Goal: Task Accomplishment & Management: Use online tool/utility

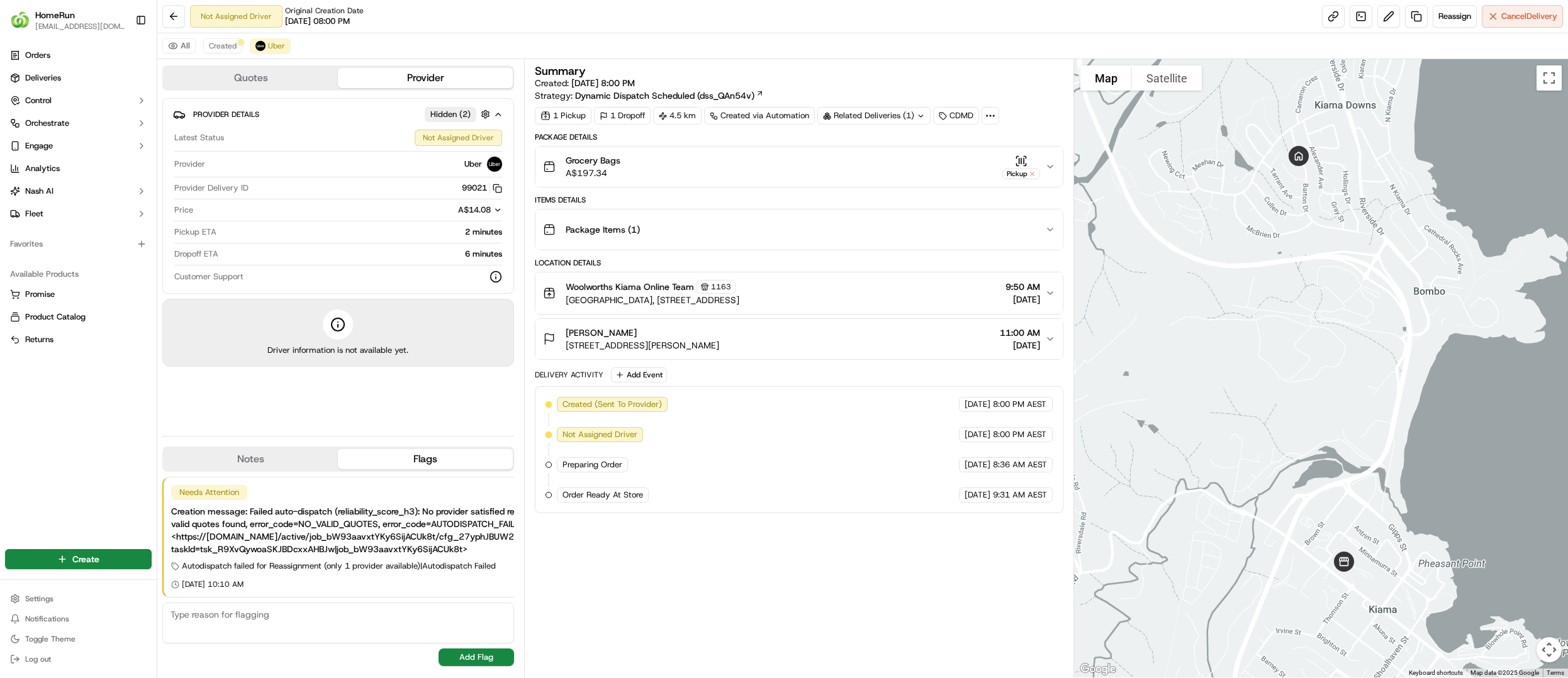
drag, startPoint x: 986, startPoint y: 499, endPoint x: 1100, endPoint y: 508, distance: 114.4
click at [1113, 508] on div "Quotes Provider Provider Details Hidden ( 2 ) Latest Status Not Assigned Driver…" at bounding box center [863, 368] width 1411 height 618
click at [1043, 163] on div "Grocery Bags A$197.34 Pickup" at bounding box center [794, 167] width 502 height 25
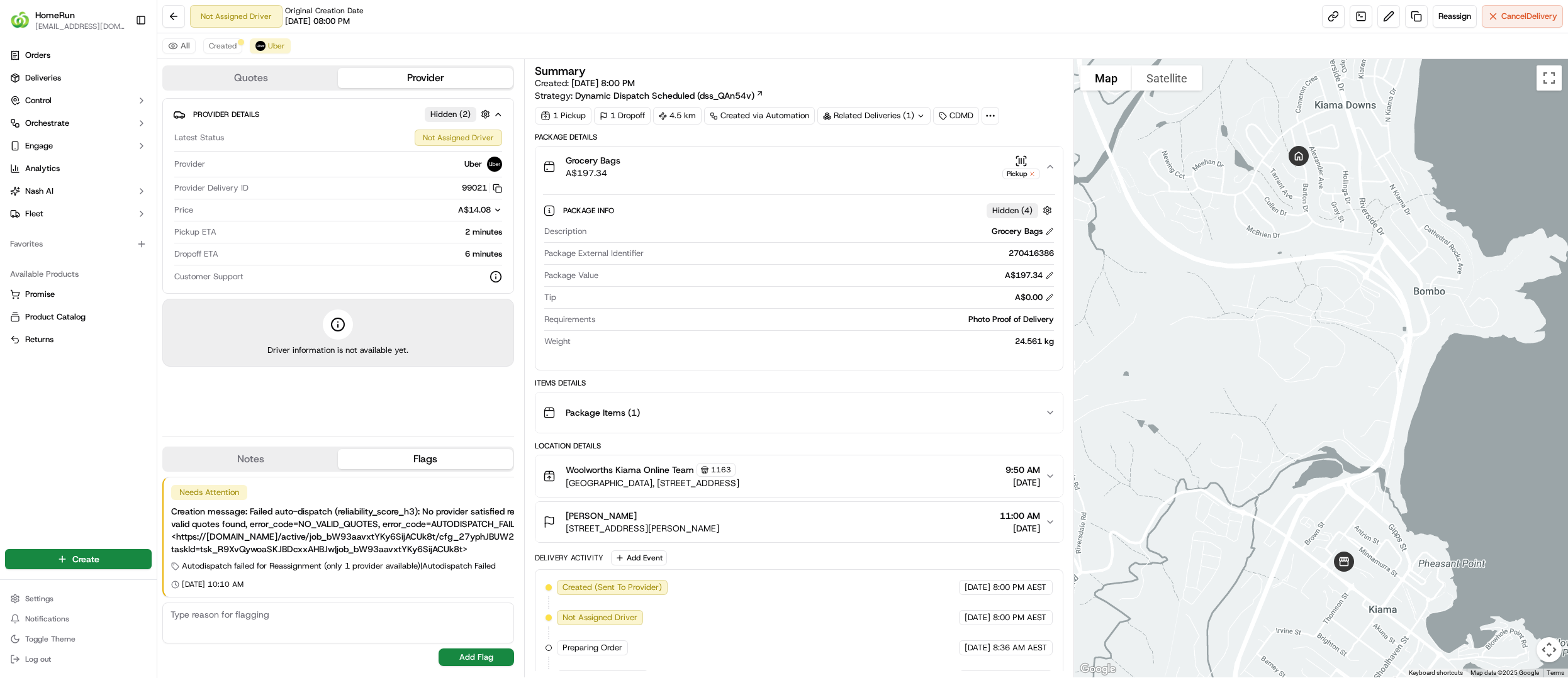
click at [1028, 256] on div "270416386" at bounding box center [851, 253] width 405 height 11
copy div "270416386"
click at [1540, 24] on button "Cancel Delivery" at bounding box center [1522, 16] width 81 height 22
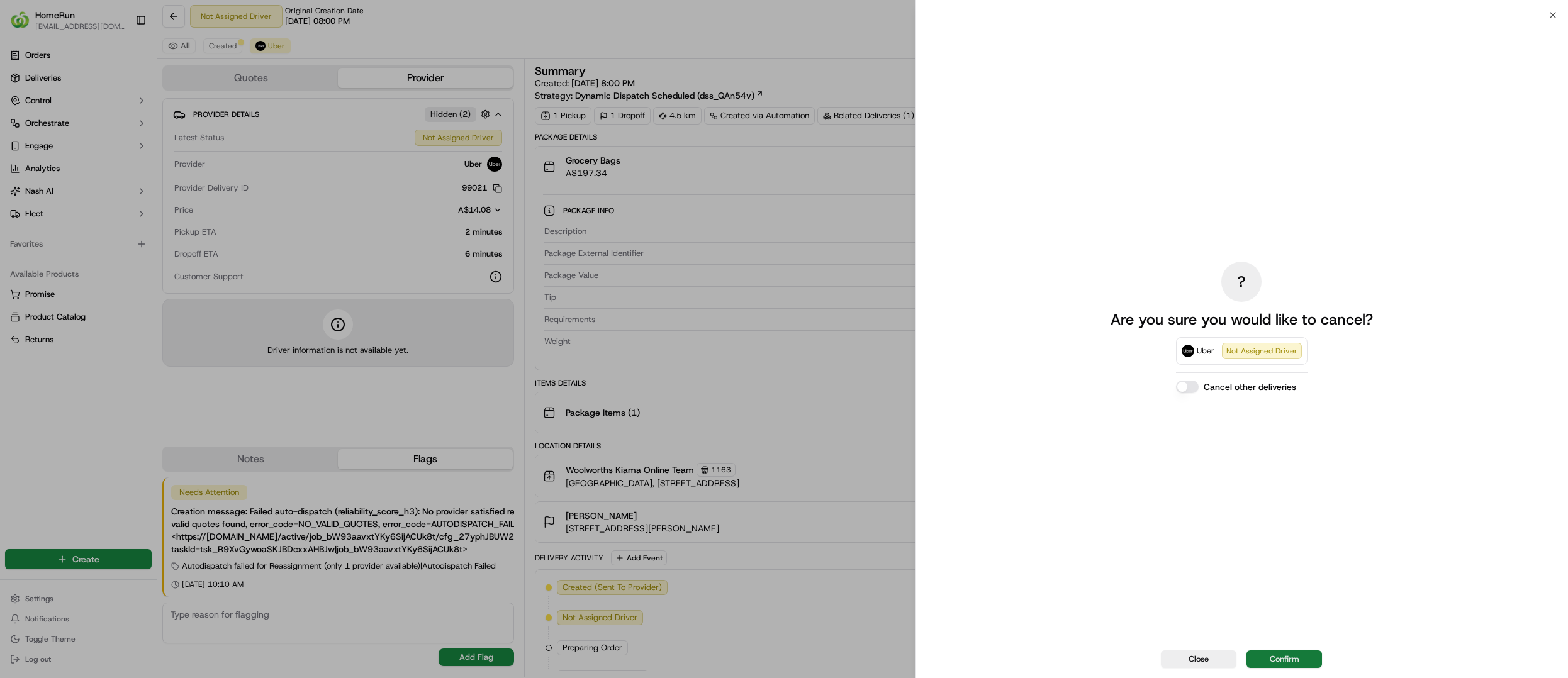
click at [1302, 659] on button "Confirm" at bounding box center [1283, 659] width 76 height 18
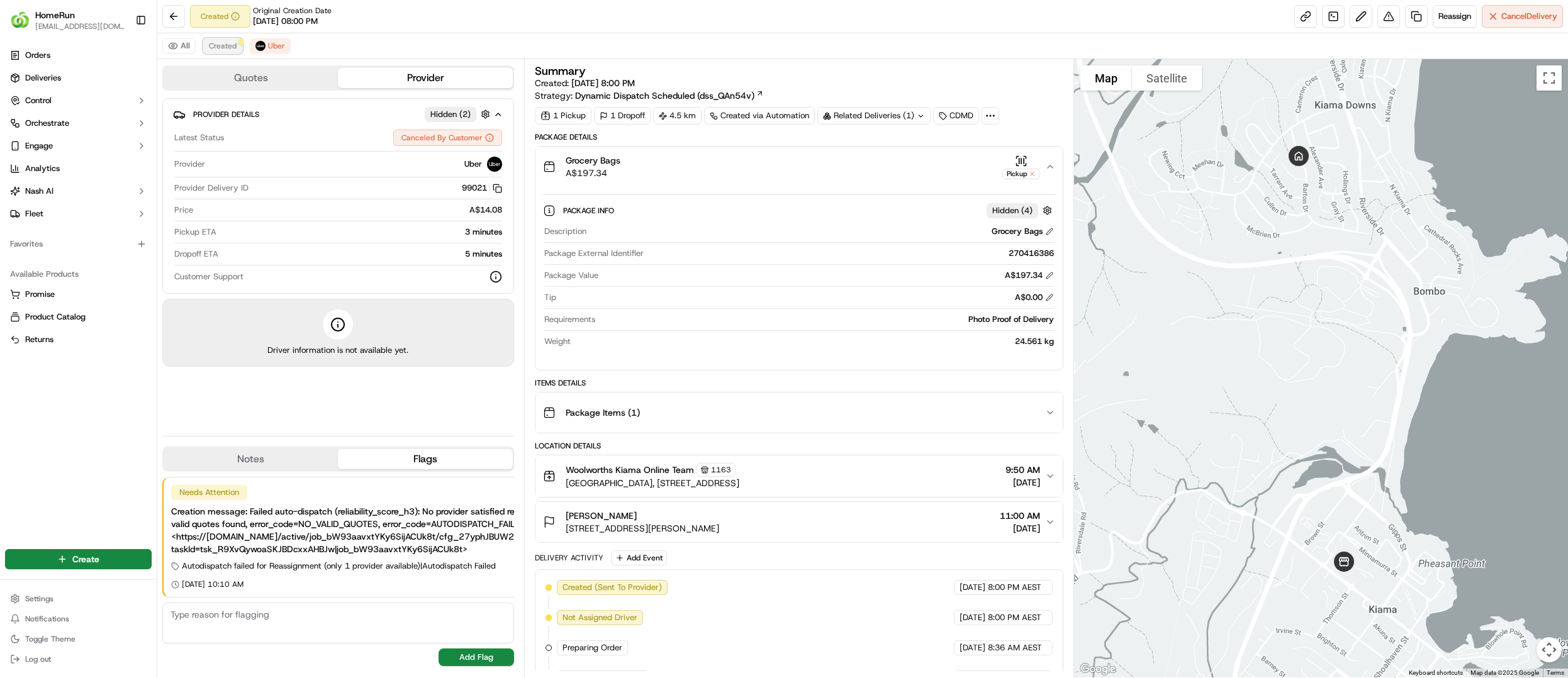
click at [235, 50] on span "Created" at bounding box center [222, 46] width 28 height 10
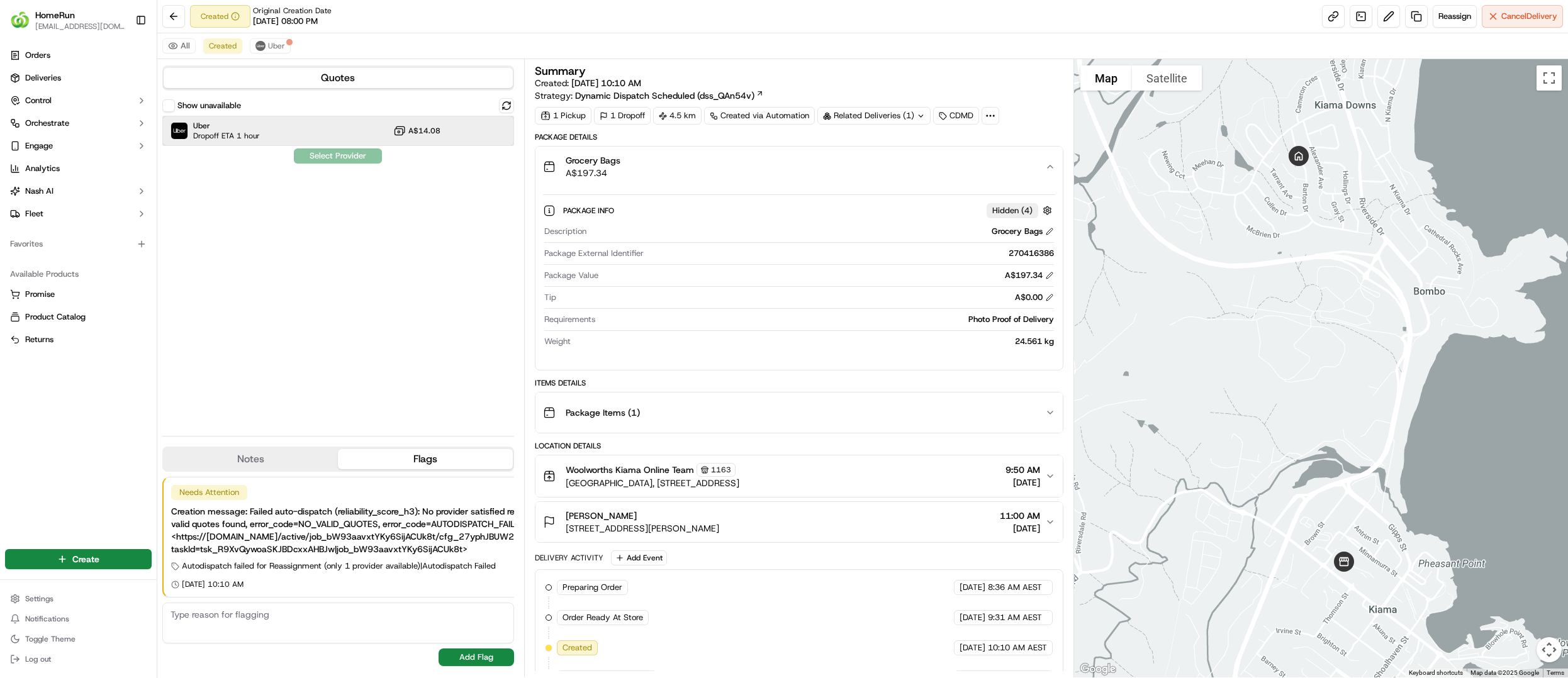
click at [313, 135] on div "Uber Dropoff ETA 1 hour A$14.08" at bounding box center [338, 131] width 352 height 30
click at [327, 156] on button "Assign Provider" at bounding box center [337, 156] width 89 height 15
